Goal: Register for event/course

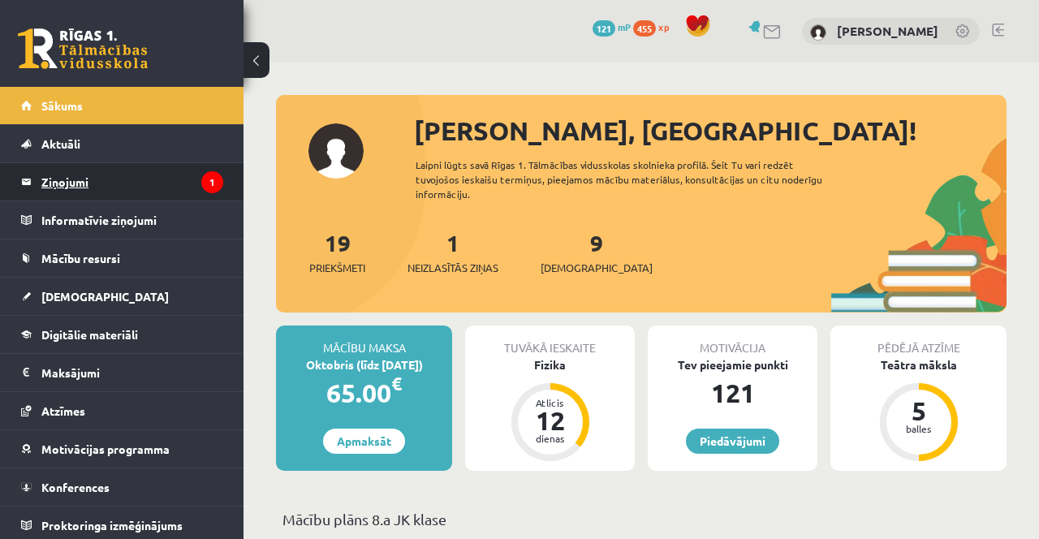
click at [97, 187] on legend "Ziņojumi 1" at bounding box center [132, 181] width 182 height 37
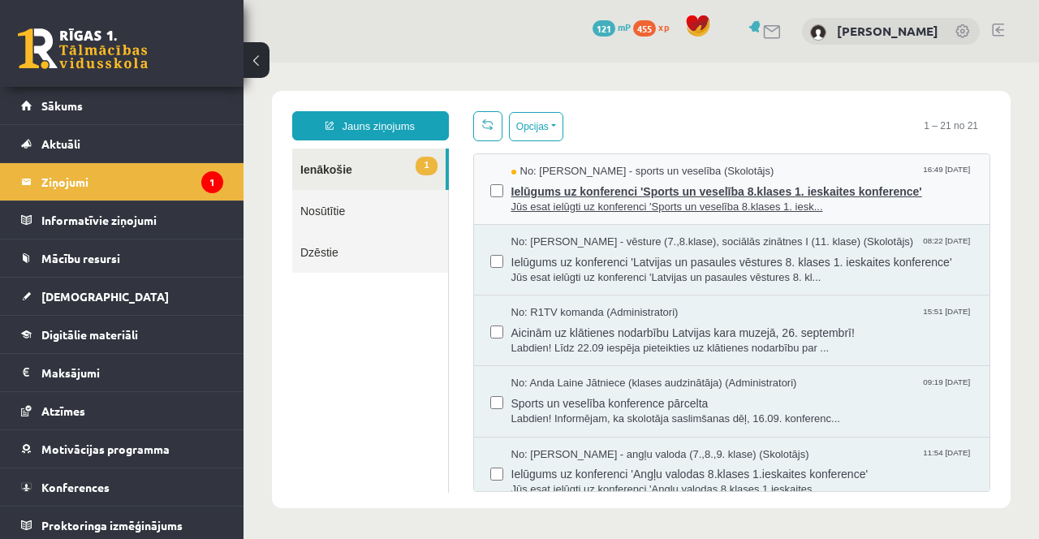
click at [682, 192] on span "Ielūgums uz konferenci 'Sports un veselība 8.klases 1. ieskaites konference'" at bounding box center [743, 189] width 463 height 20
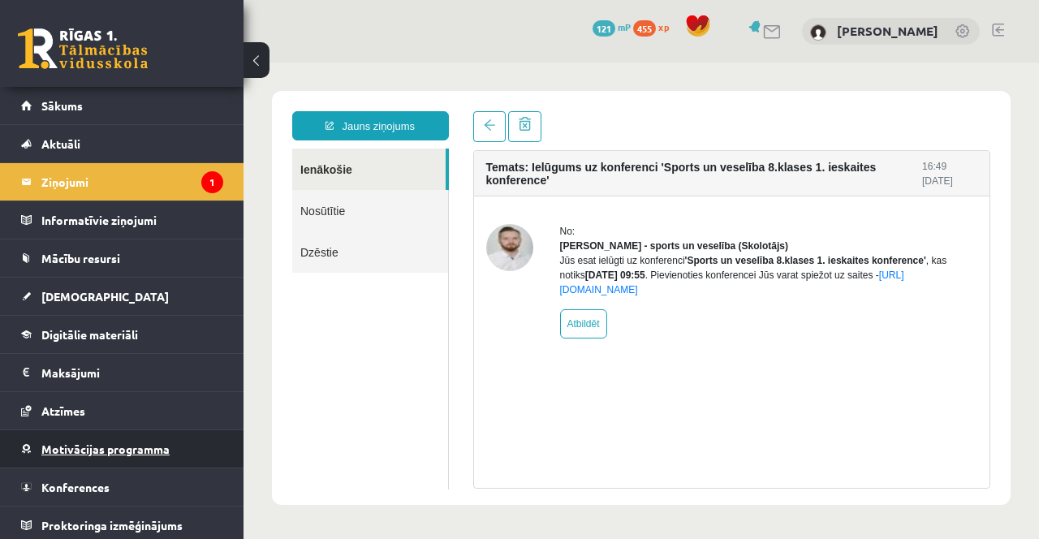
click at [114, 439] on link "Motivācijas programma" at bounding box center [122, 448] width 202 height 37
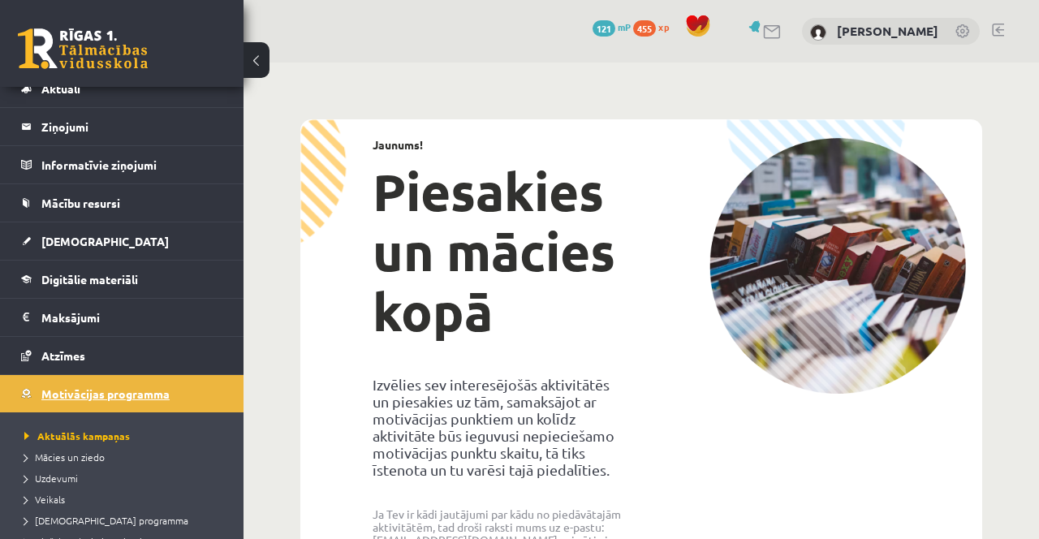
scroll to position [125, 0]
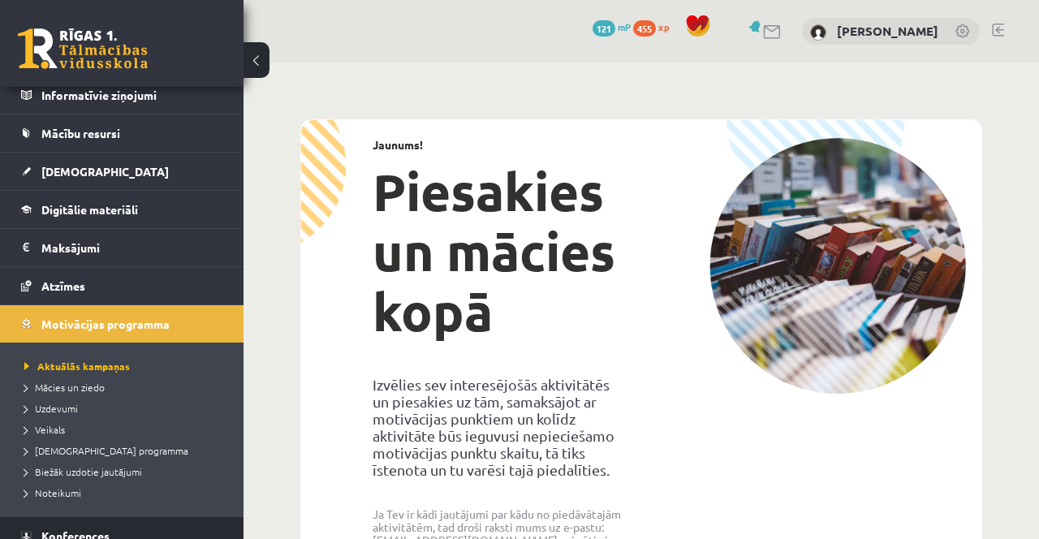
click at [166, 537] on link "Konferences" at bounding box center [122, 535] width 202 height 37
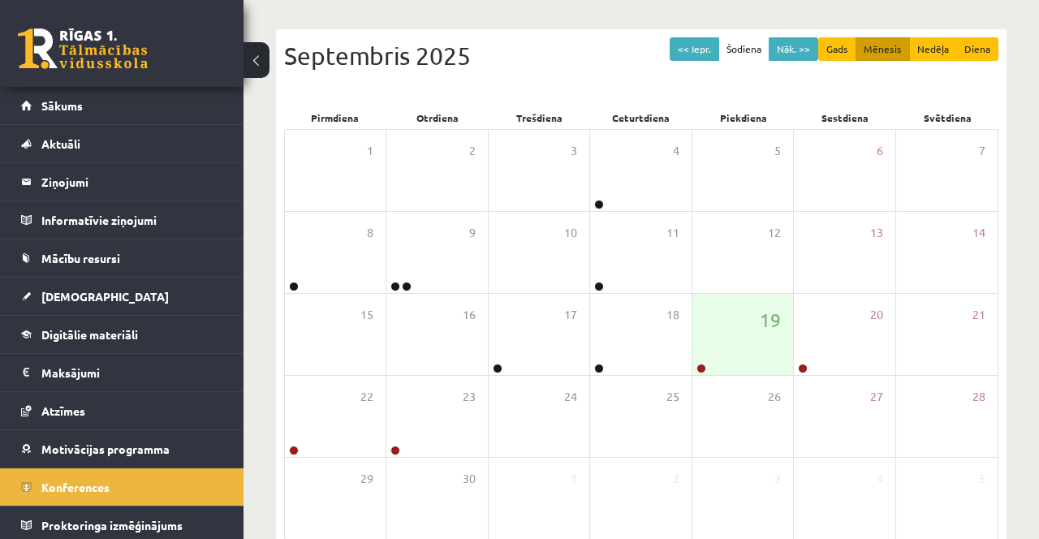
scroll to position [153, 0]
click at [704, 363] on link at bounding box center [702, 368] width 10 height 10
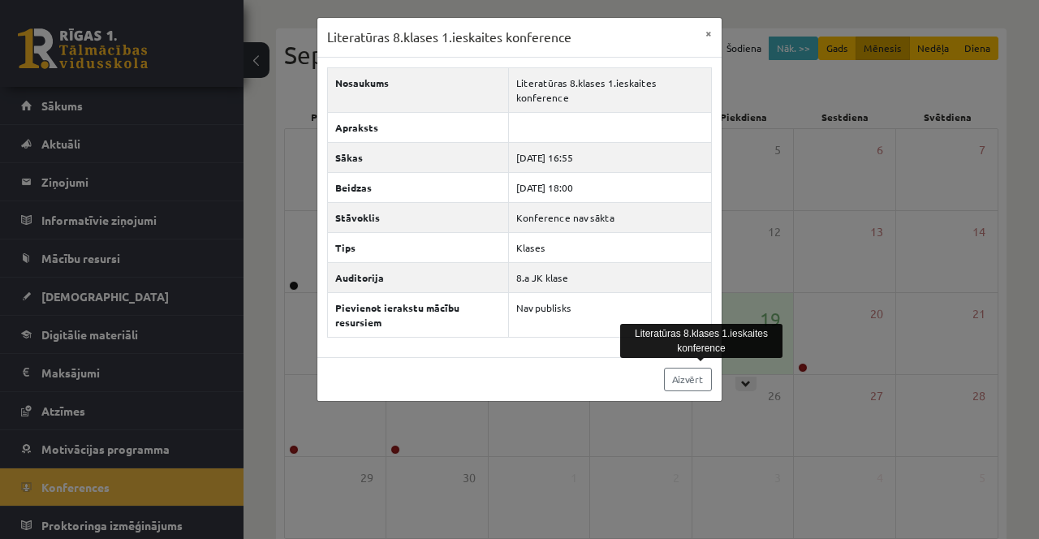
click at [916, 335] on div "Literatūras 8.klases 1.ieskaites konference × Nosaukums Literatūras 8.klases 1.…" at bounding box center [519, 269] width 1039 height 539
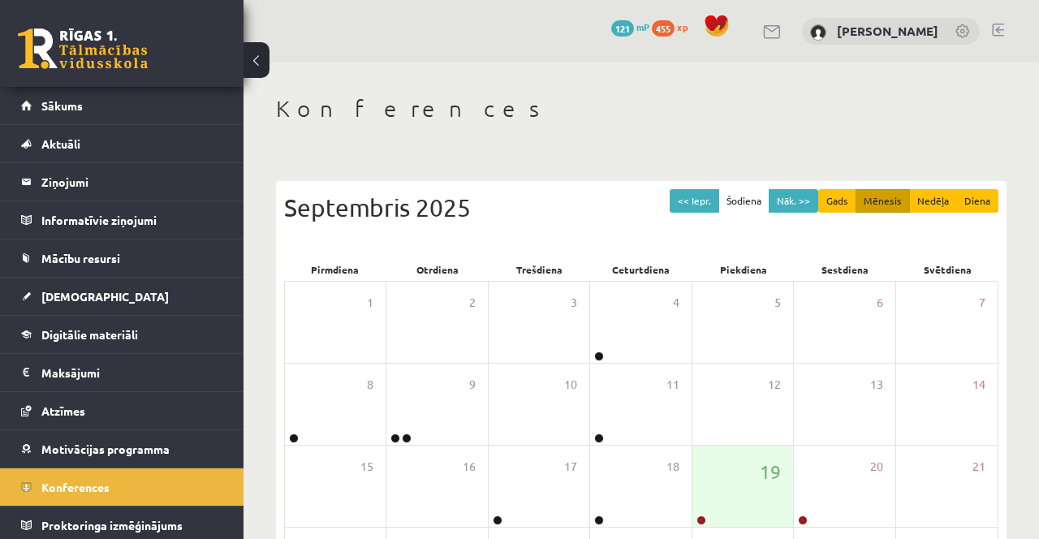
scroll to position [0, 0]
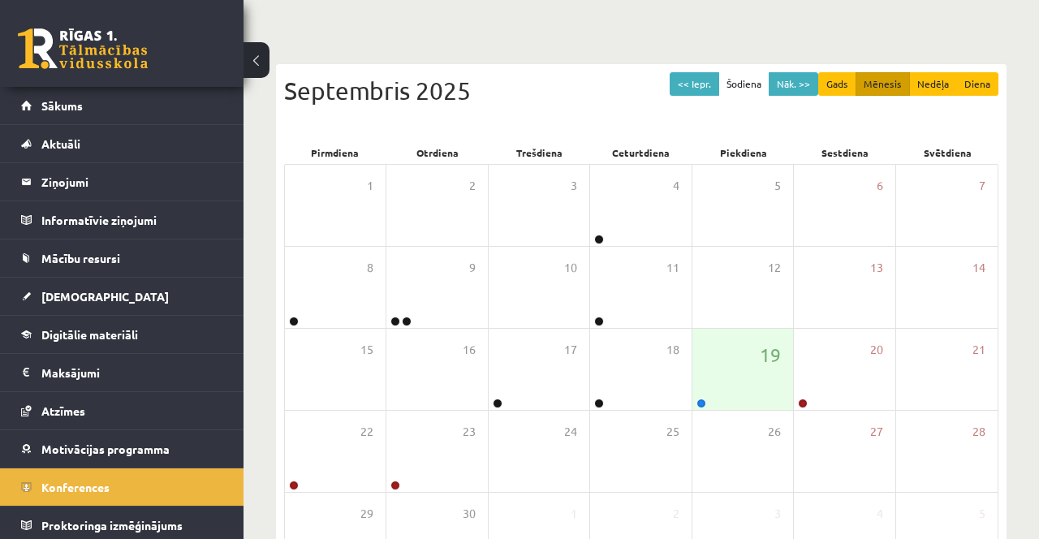
scroll to position [114, 0]
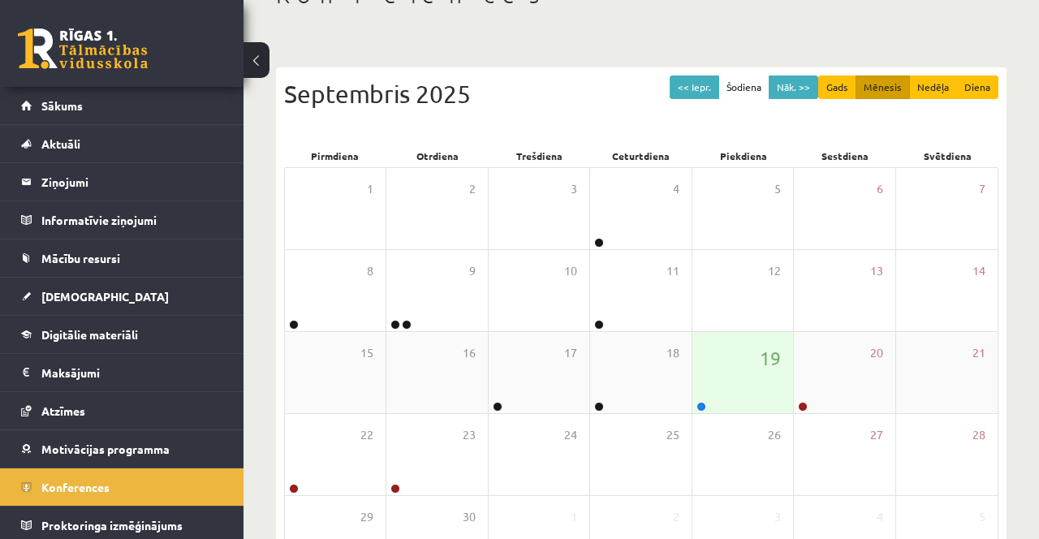
click at [705, 402] on div at bounding box center [700, 407] width 15 height 11
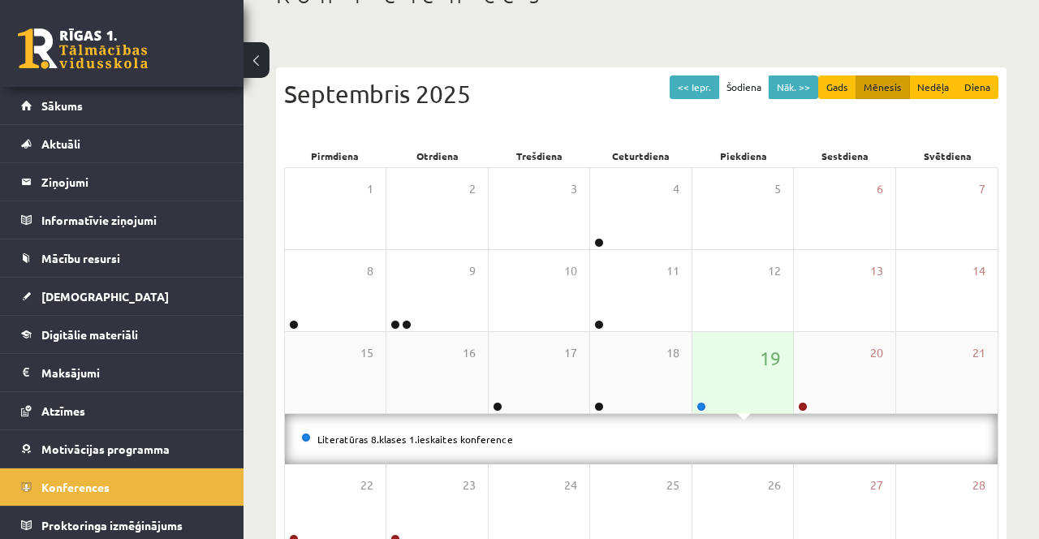
click at [702, 410] on link at bounding box center [702, 407] width 10 height 10
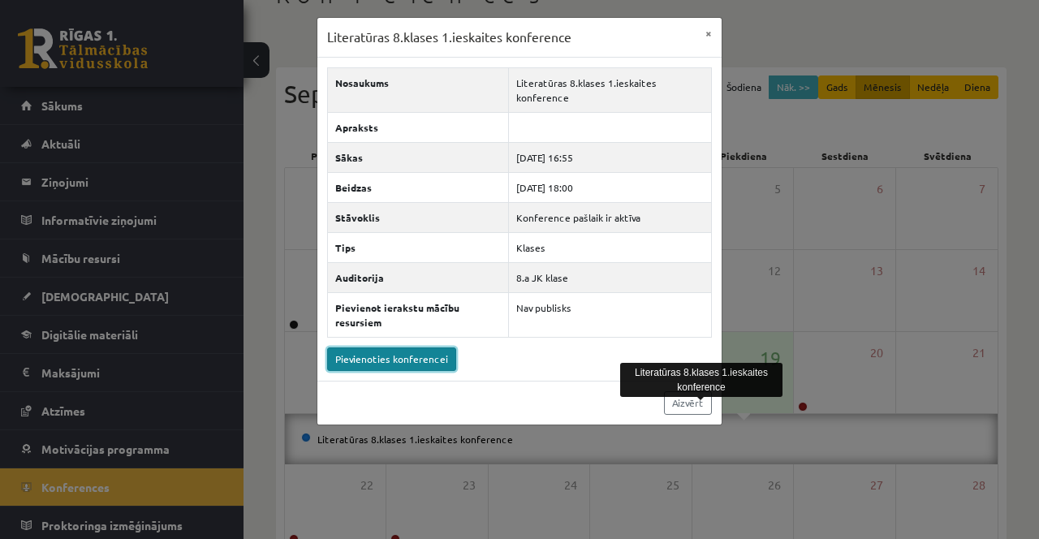
click at [417, 354] on link "Pievienoties konferencei" at bounding box center [391, 360] width 129 height 24
